Goal: Task Accomplishment & Management: Complete application form

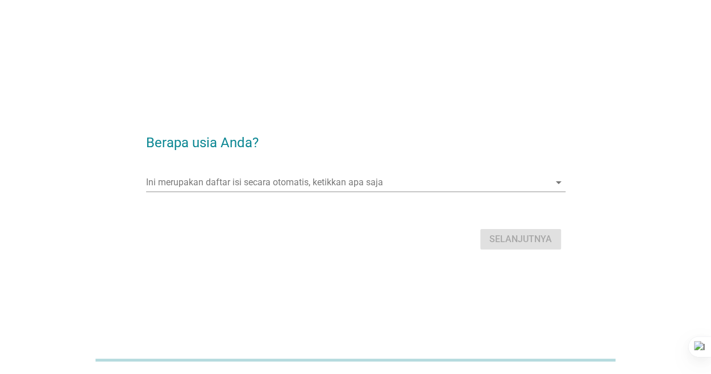
click at [368, 193] on div "Ini merupakan daftar isi secara otomatis, ketikkan apa saja arrow_drop_down" at bounding box center [355, 188] width 419 height 30
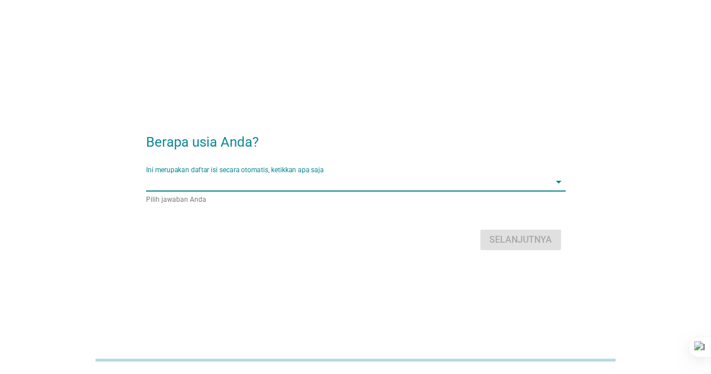
click at [378, 176] on input "Ini merupakan daftar isi secara otomatis, ketikkan apa saja" at bounding box center [347, 182] width 403 height 18
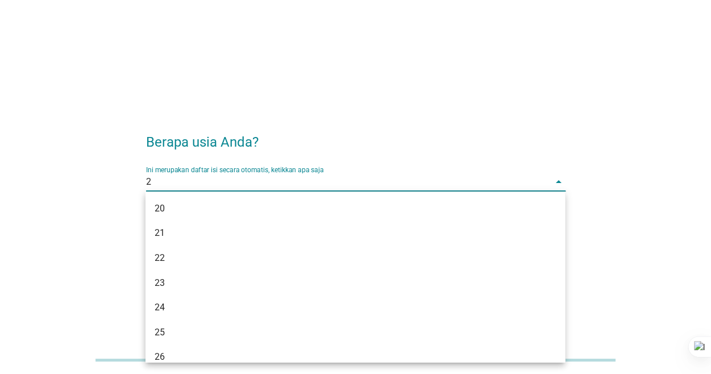
type input "28"
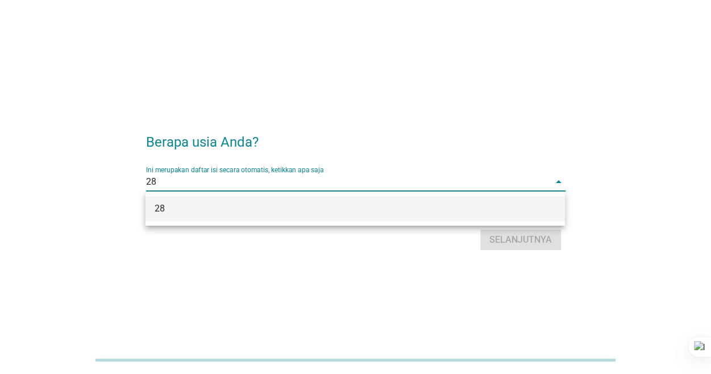
click at [328, 211] on div "28" at bounding box center [339, 209] width 368 height 14
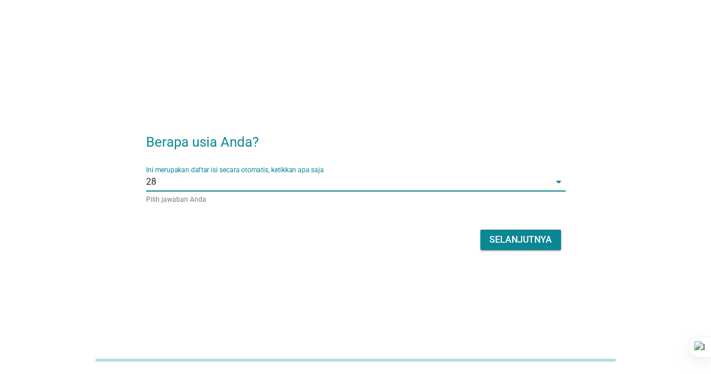
click at [503, 242] on div "Selanjutnya" at bounding box center [520, 240] width 63 height 14
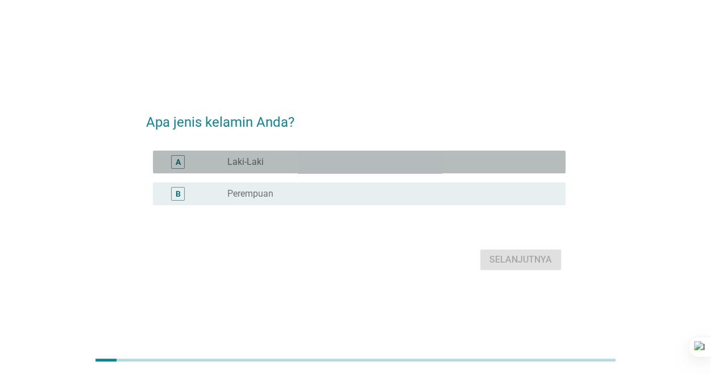
click at [335, 153] on div "A radio_button_unchecked Laki-Laki" at bounding box center [359, 162] width 413 height 23
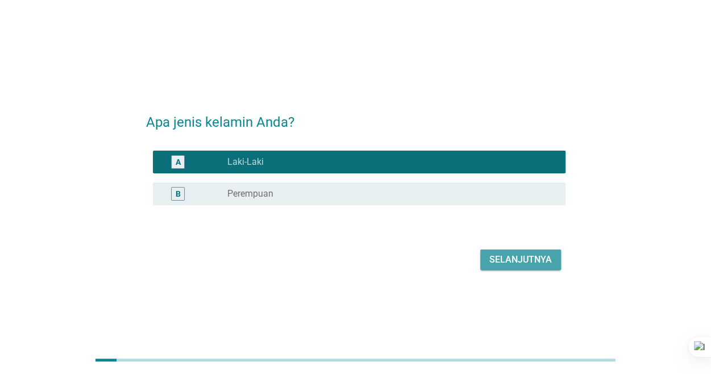
click at [515, 262] on div "Selanjutnya" at bounding box center [520, 260] width 63 height 14
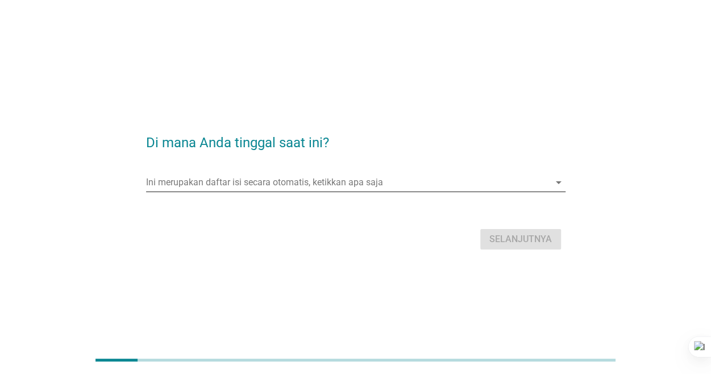
click at [309, 183] on input "Ini merupakan daftar isi secara otomatis, ketikkan apa saja" at bounding box center [347, 182] width 403 height 18
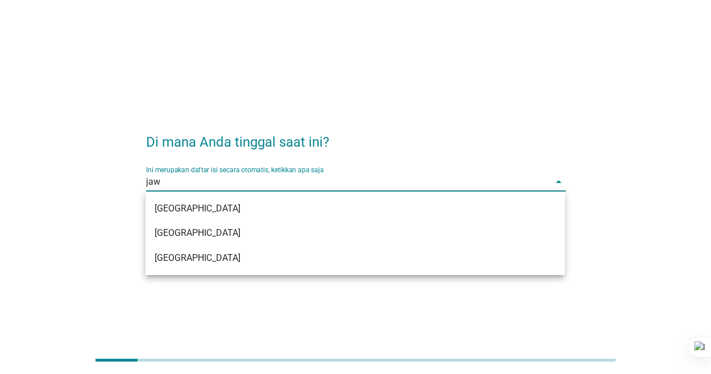
type input "jawa"
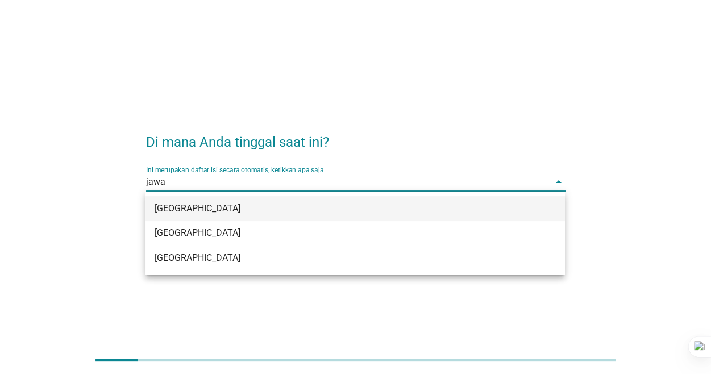
click at [274, 209] on div "[GEOGRAPHIC_DATA]" at bounding box center [339, 209] width 368 height 14
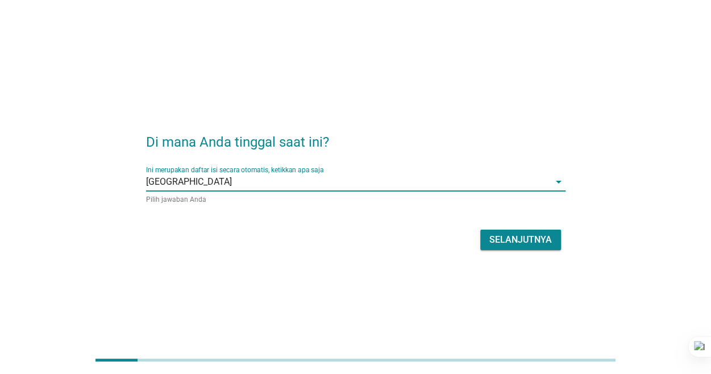
click at [488, 239] on button "Selanjutnya" at bounding box center [520, 240] width 81 height 20
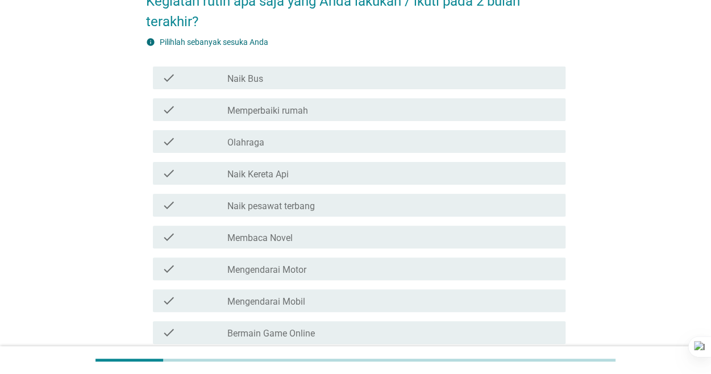
scroll to position [237, 0]
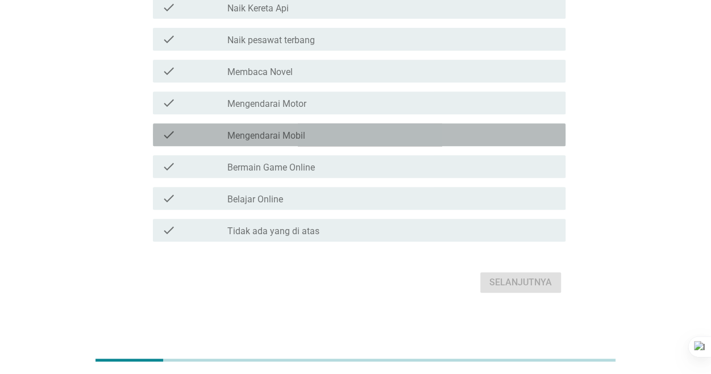
click at [316, 140] on div "check_box_outline_blank Mengendarai Mobil" at bounding box center [391, 135] width 328 height 14
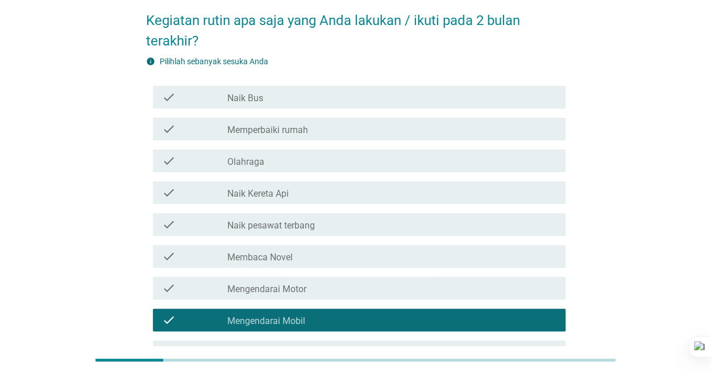
scroll to position [47, 0]
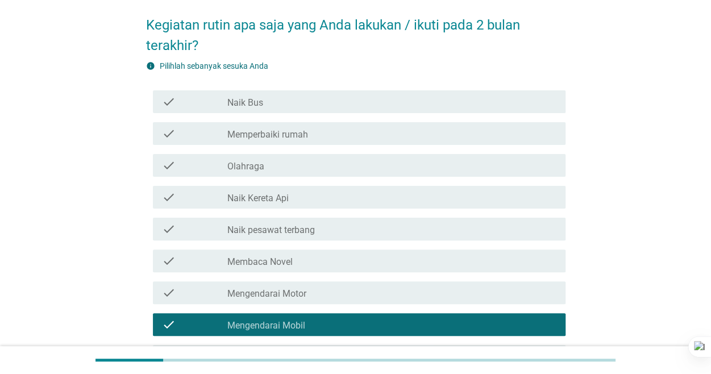
click at [284, 288] on label "Mengendarai Motor" at bounding box center [266, 293] width 79 height 11
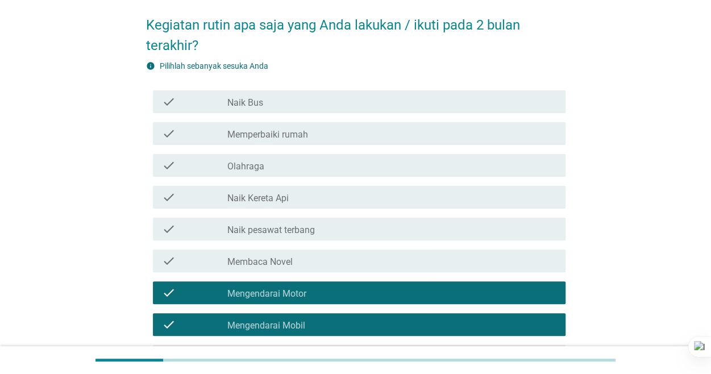
click at [292, 324] on label "Mengendarai Mobil" at bounding box center [266, 325] width 78 height 11
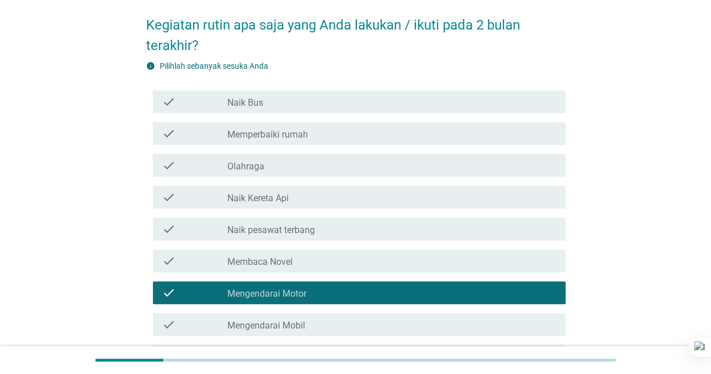
scroll to position [12, 0]
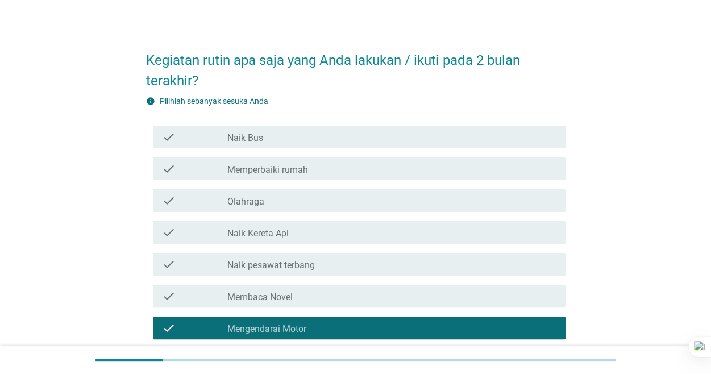
click at [291, 231] on div "check_box_outline_blank Naik Kereta Api" at bounding box center [391, 233] width 328 height 14
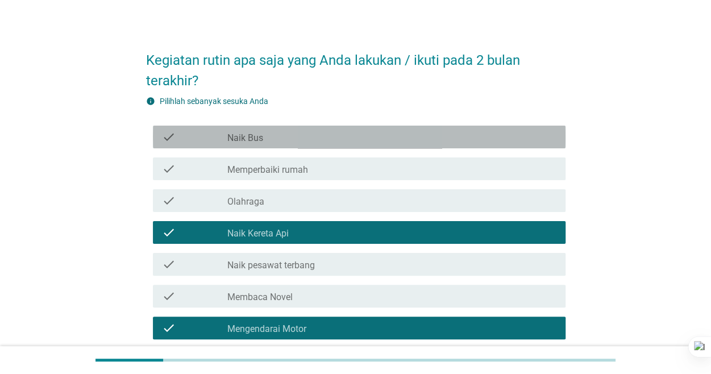
click at [300, 136] on div "check_box_outline_blank Naik Bus" at bounding box center [391, 137] width 328 height 14
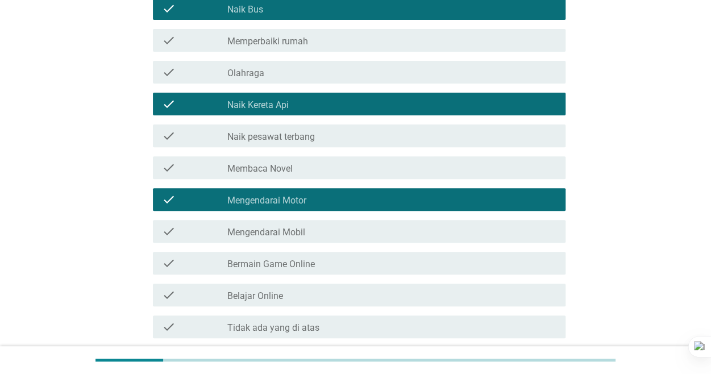
scroll to position [155, 0]
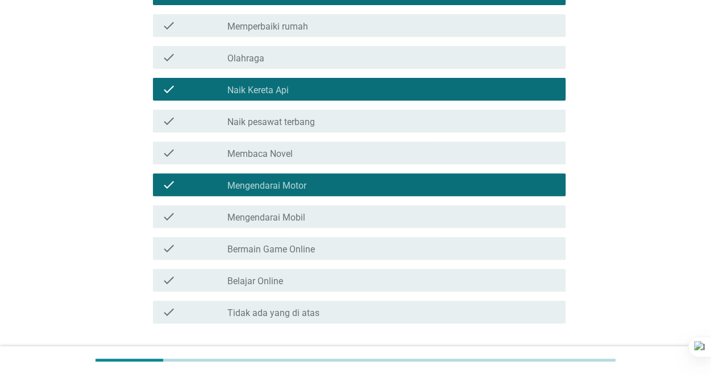
click at [303, 276] on div "check_box_outline_blank Belajar Online" at bounding box center [391, 280] width 328 height 14
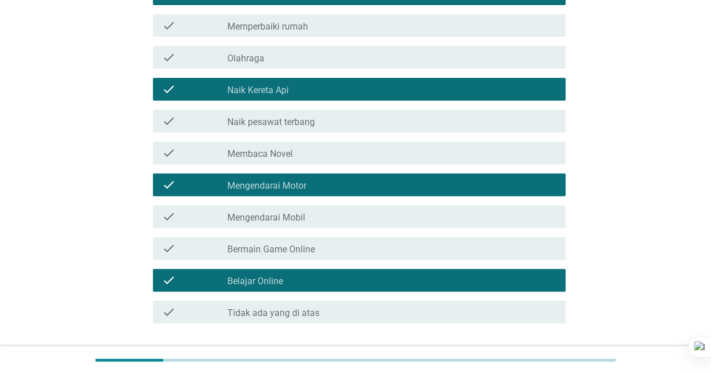
scroll to position [237, 0]
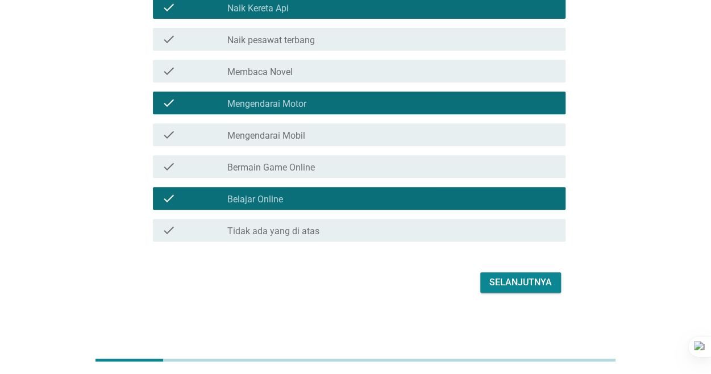
click at [331, 168] on div "check_box_outline_blank Bermain Game Online" at bounding box center [391, 167] width 328 height 14
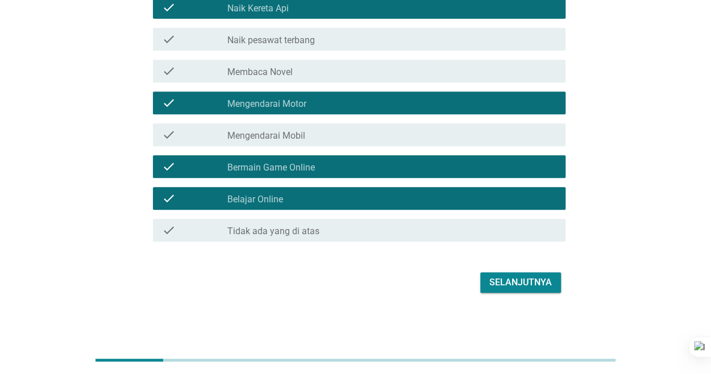
click at [496, 283] on div "Selanjutnya" at bounding box center [520, 283] width 63 height 14
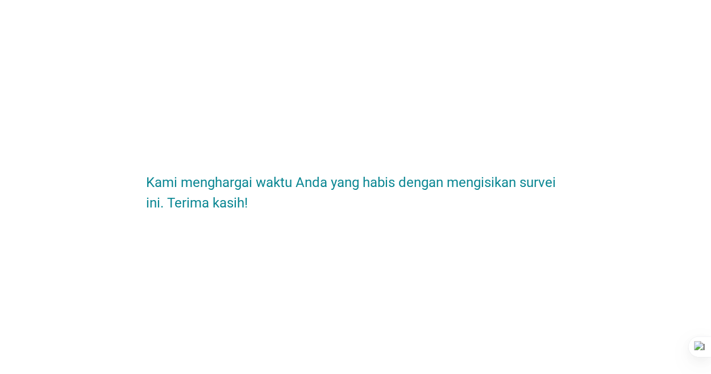
scroll to position [0, 0]
